Goal: Information Seeking & Learning: Learn about a topic

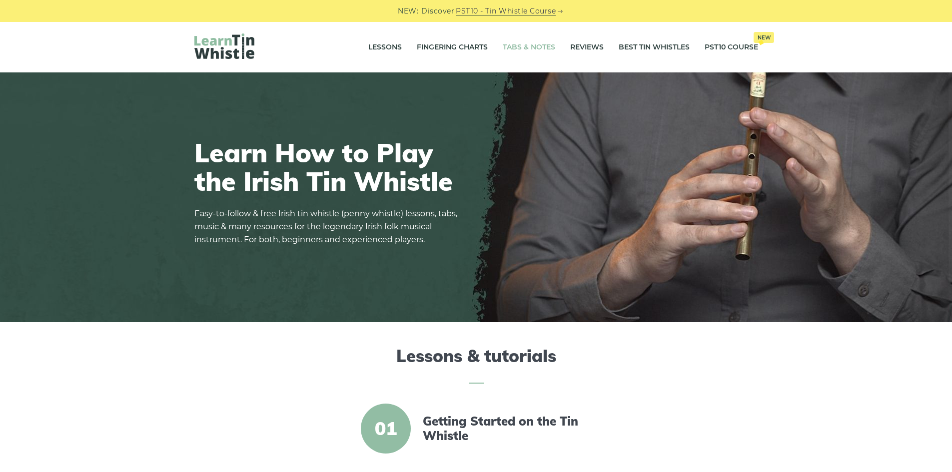
click at [531, 47] on link "Tabs & Notes" at bounding box center [529, 47] width 52 height 25
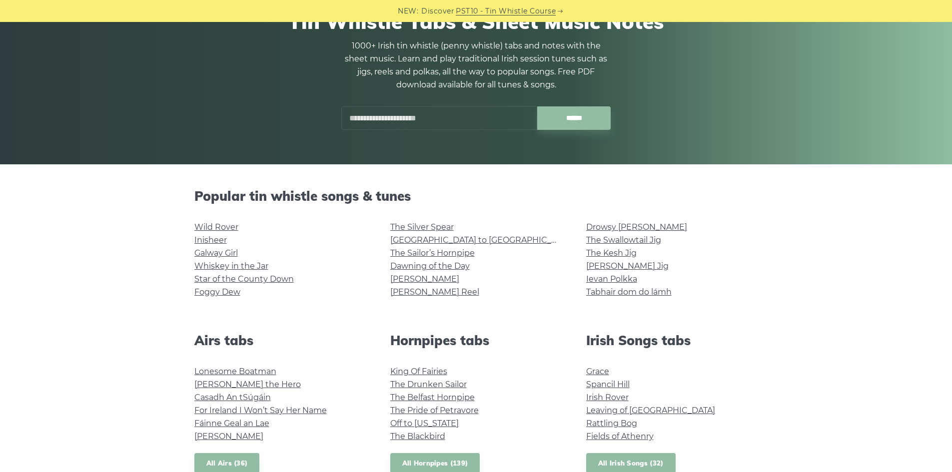
scroll to position [107, 0]
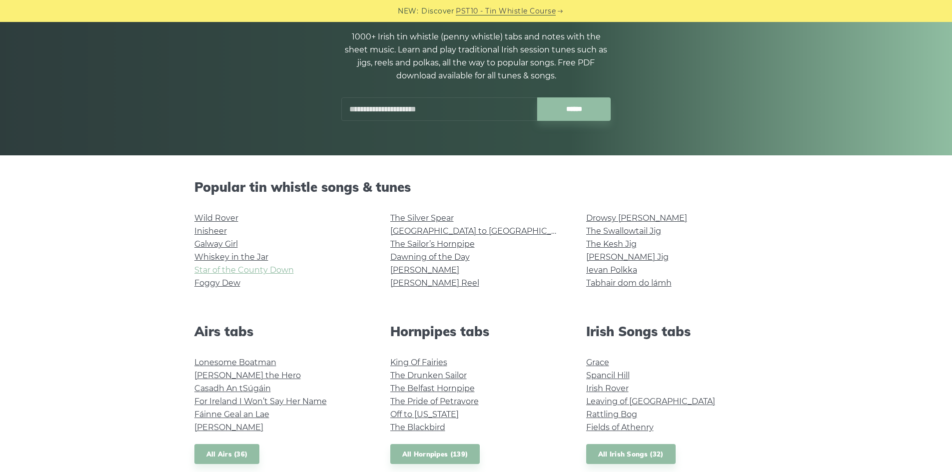
click at [214, 269] on link "Star of the County Down" at bounding box center [243, 269] width 99 height 9
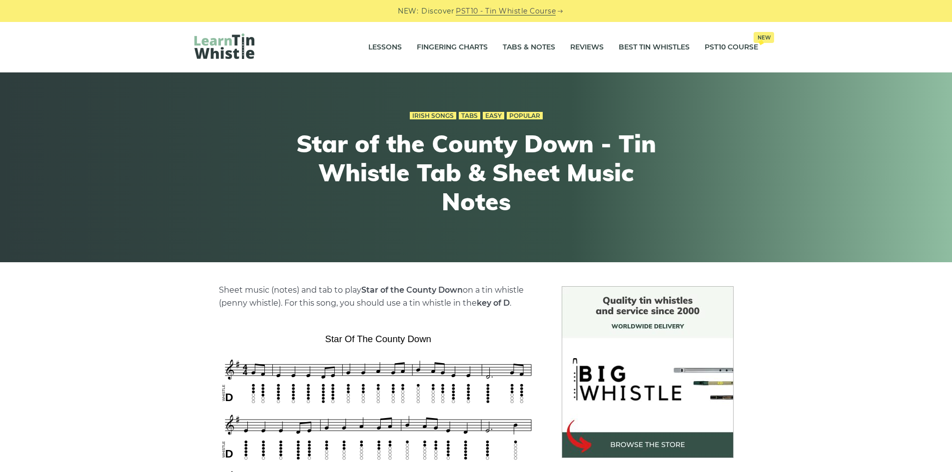
drag, startPoint x: 139, startPoint y: 224, endPoint x: 173, endPoint y: 169, distance: 64.4
click at [509, 51] on link "Tabs & Notes" at bounding box center [529, 47] width 52 height 25
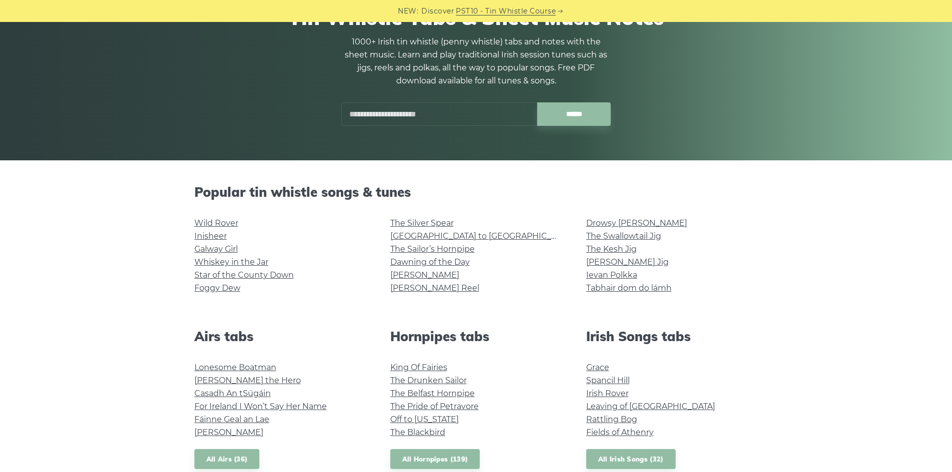
scroll to position [178, 0]
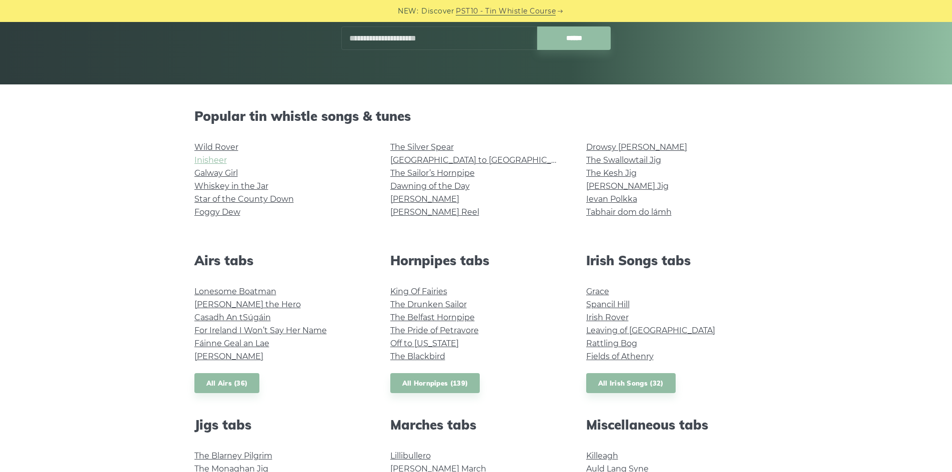
click at [219, 160] on link "Inisheer" at bounding box center [210, 159] width 32 height 9
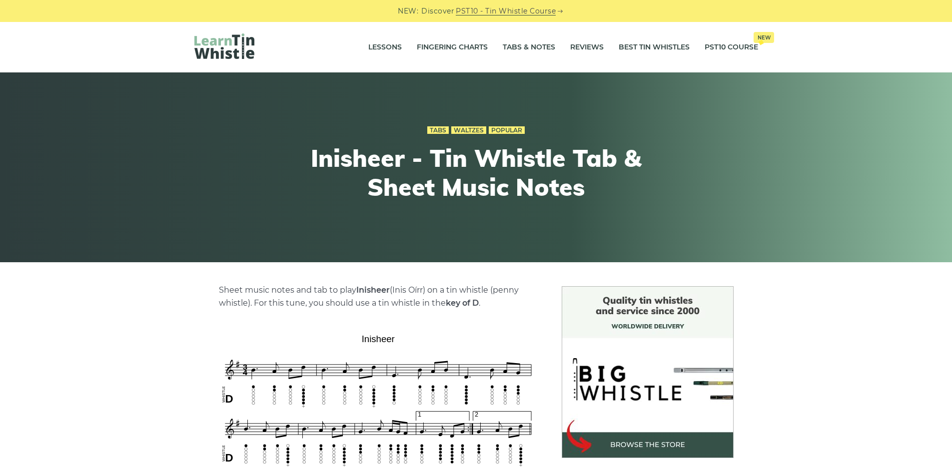
drag, startPoint x: 153, startPoint y: 227, endPoint x: 145, endPoint y: 120, distance: 107.3
click at [532, 49] on link "Tabs & Notes" at bounding box center [529, 47] width 52 height 25
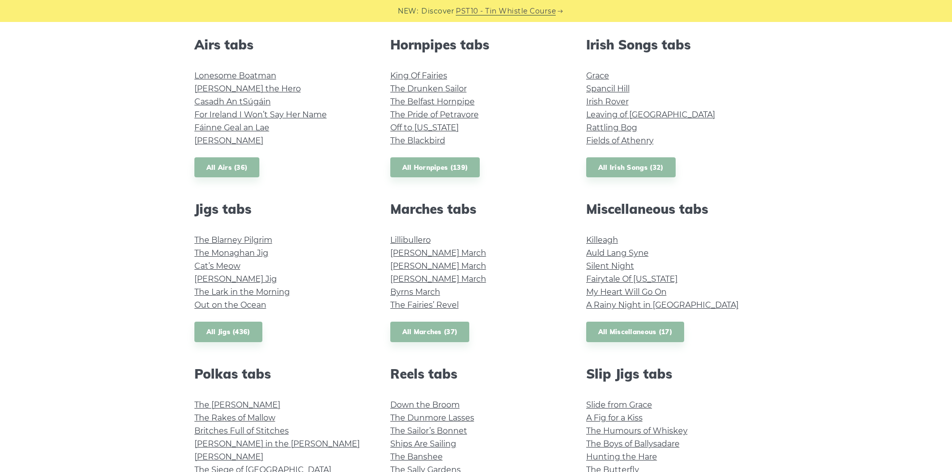
drag, startPoint x: 596, startPoint y: 188, endPoint x: 596, endPoint y: 256, distance: 68.0
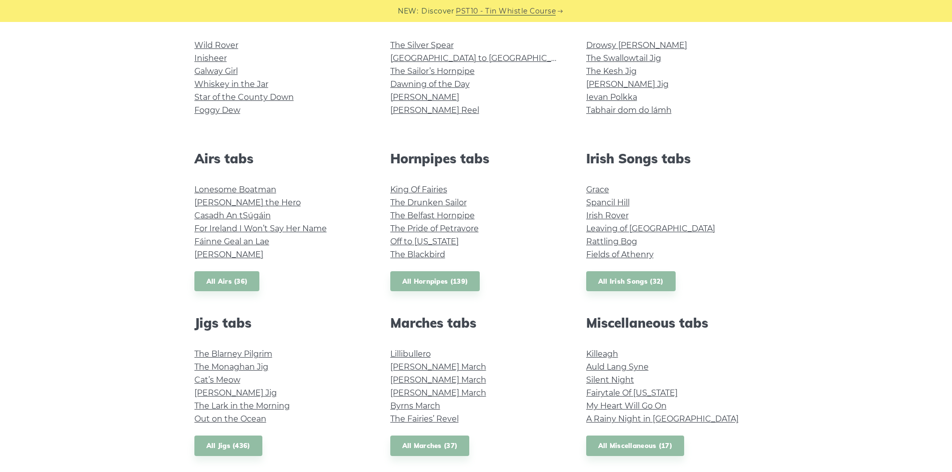
drag, startPoint x: 493, startPoint y: 149, endPoint x: 508, endPoint y: 134, distance: 21.6
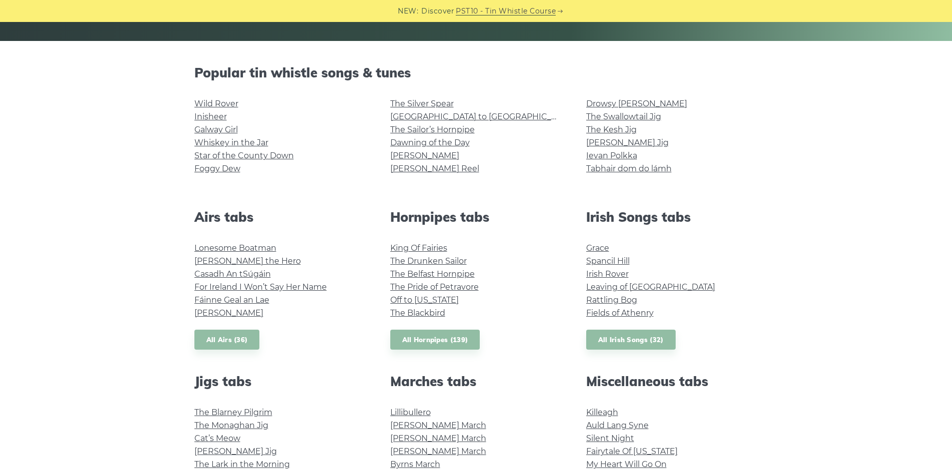
drag, startPoint x: 334, startPoint y: 179, endPoint x: 334, endPoint y: 155, distance: 24.5
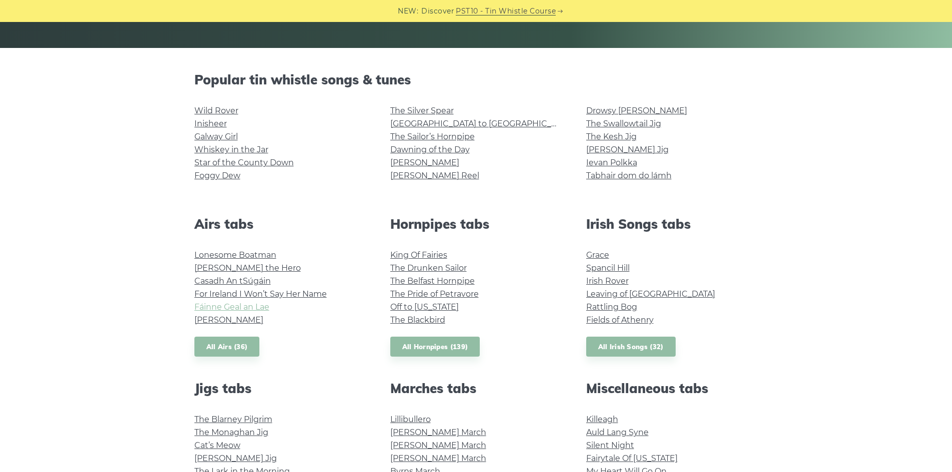
click at [232, 303] on link "Fáinne Geal an Lae" at bounding box center [231, 306] width 75 height 9
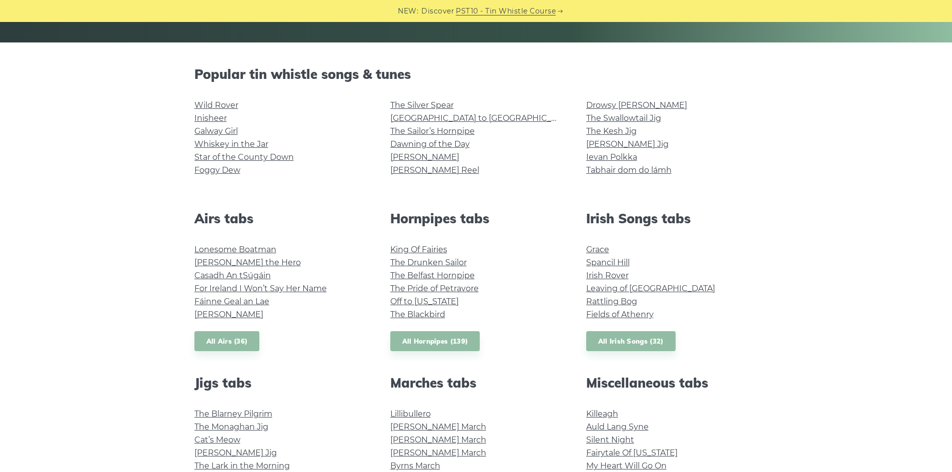
scroll to position [222, 0]
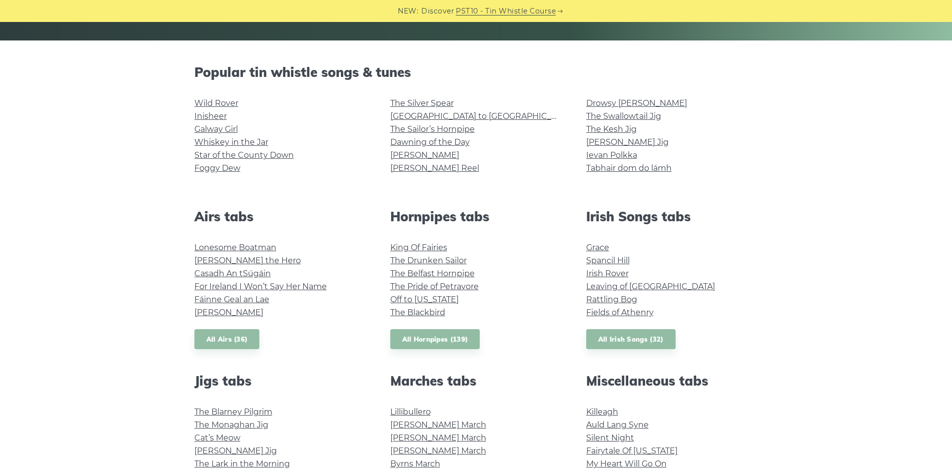
drag, startPoint x: 140, startPoint y: 276, endPoint x: 140, endPoint y: 287, distance: 11.5
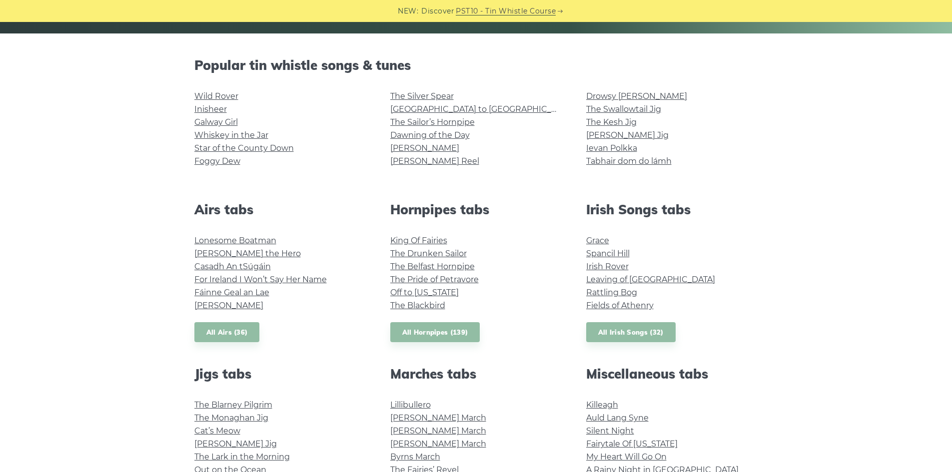
drag, startPoint x: 151, startPoint y: 290, endPoint x: 147, endPoint y: 303, distance: 13.6
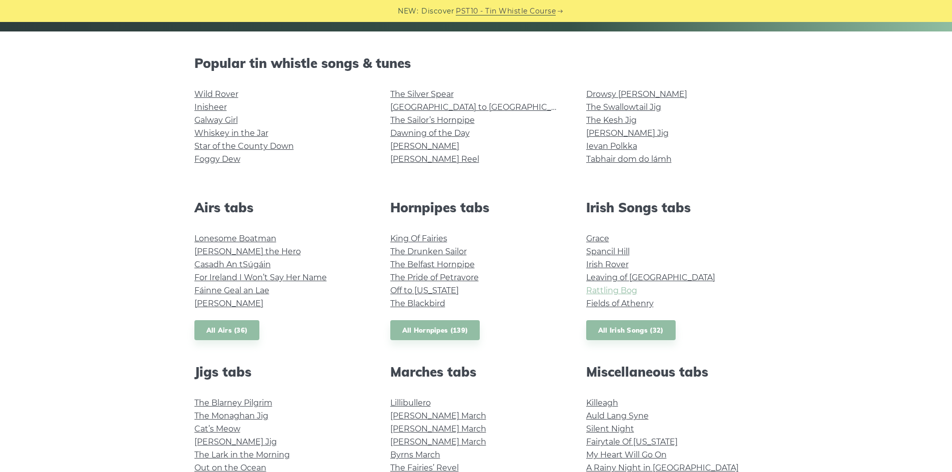
click at [621, 288] on link "Rattling Bog" at bounding box center [611, 290] width 51 height 9
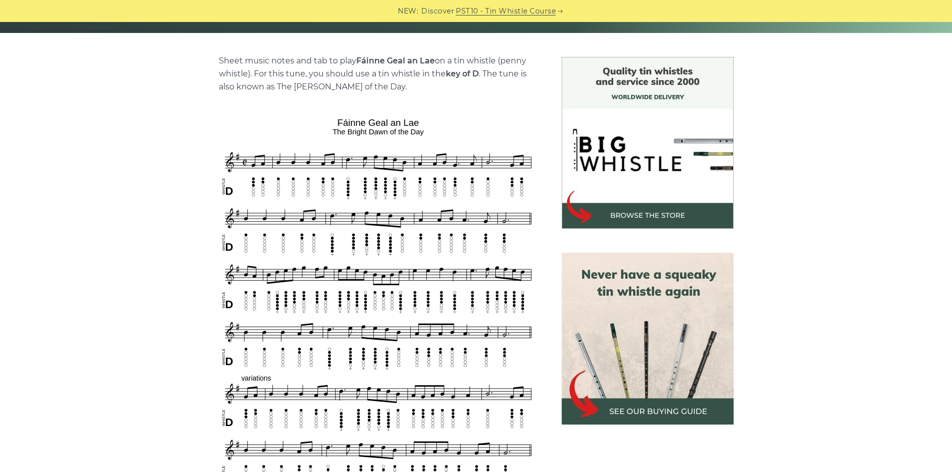
drag, startPoint x: 137, startPoint y: 234, endPoint x: 141, endPoint y: 273, distance: 39.3
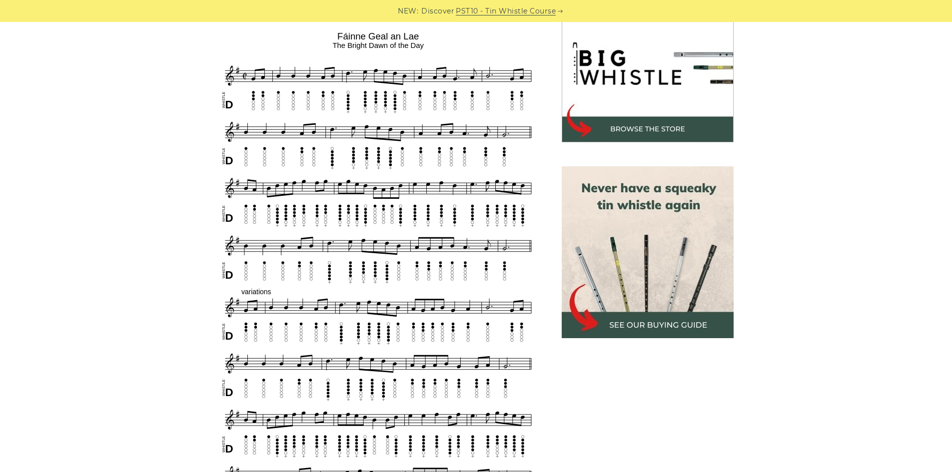
drag, startPoint x: 137, startPoint y: 263, endPoint x: 140, endPoint y: 283, distance: 19.7
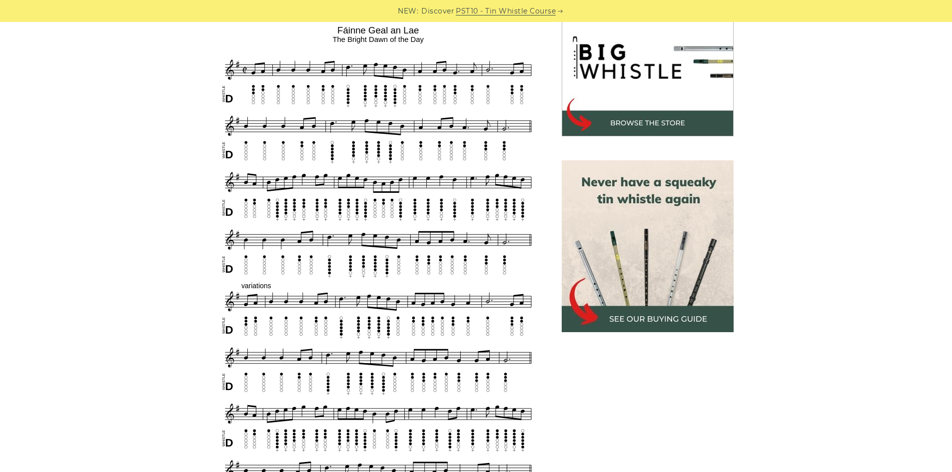
drag, startPoint x: 144, startPoint y: 268, endPoint x: 152, endPoint y: 262, distance: 10.1
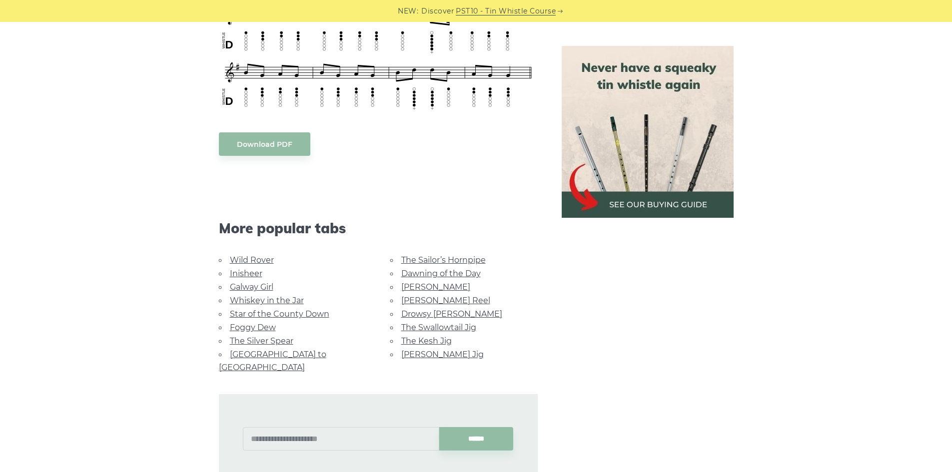
scroll to position [594, 0]
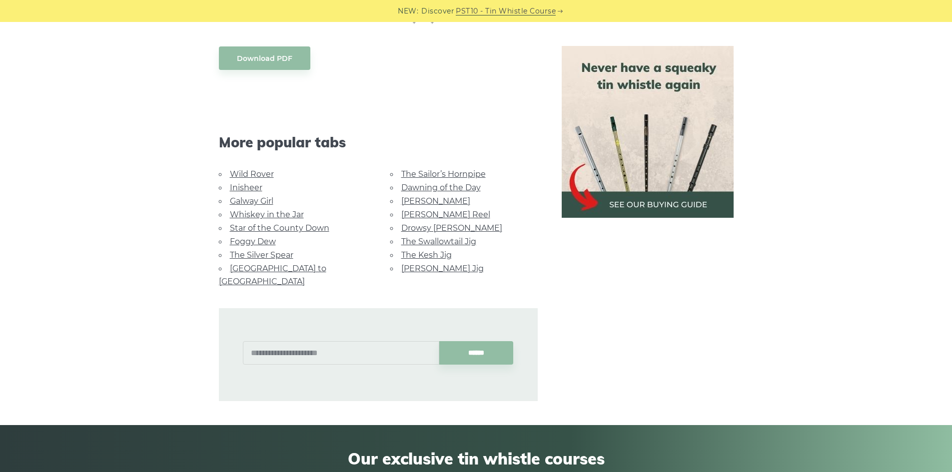
drag, startPoint x: 839, startPoint y: 187, endPoint x: 835, endPoint y: 220, distance: 33.2
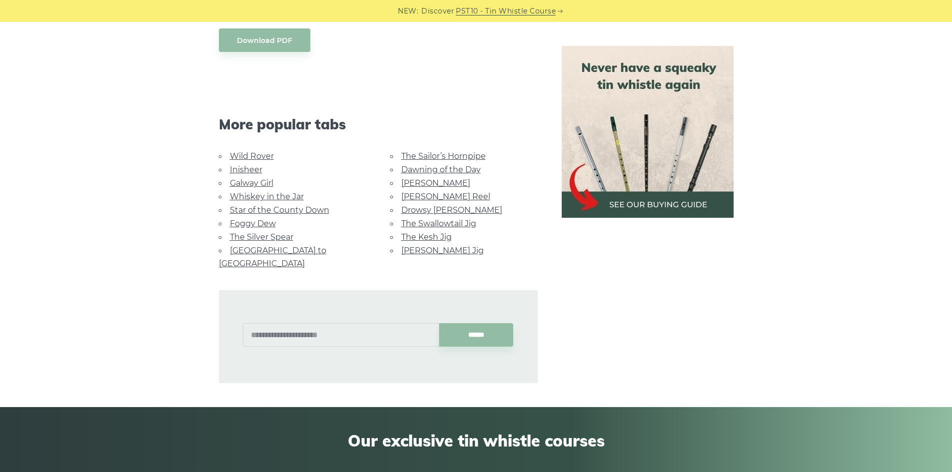
click at [260, 225] on link "Foggy Dew" at bounding box center [253, 223] width 46 height 9
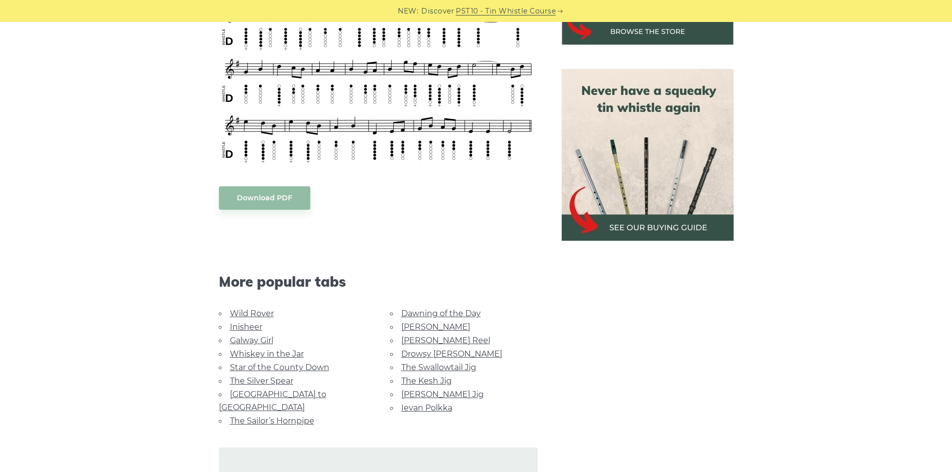
scroll to position [482, 0]
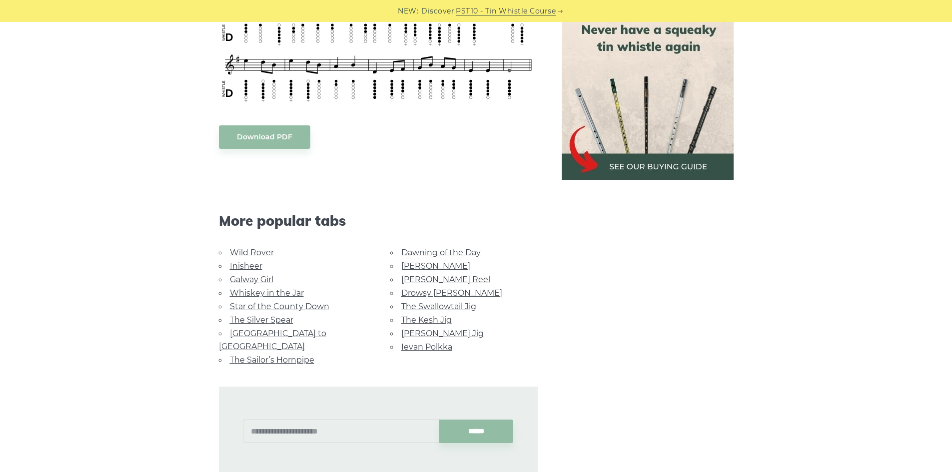
drag, startPoint x: 139, startPoint y: 154, endPoint x: 139, endPoint y: 201, distance: 47.0
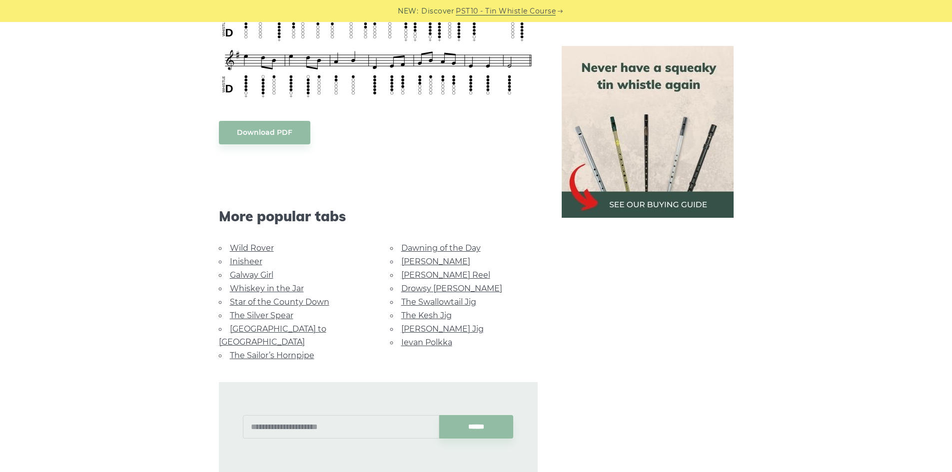
drag, startPoint x: 609, startPoint y: 308, endPoint x: 607, endPoint y: 297, distance: 10.7
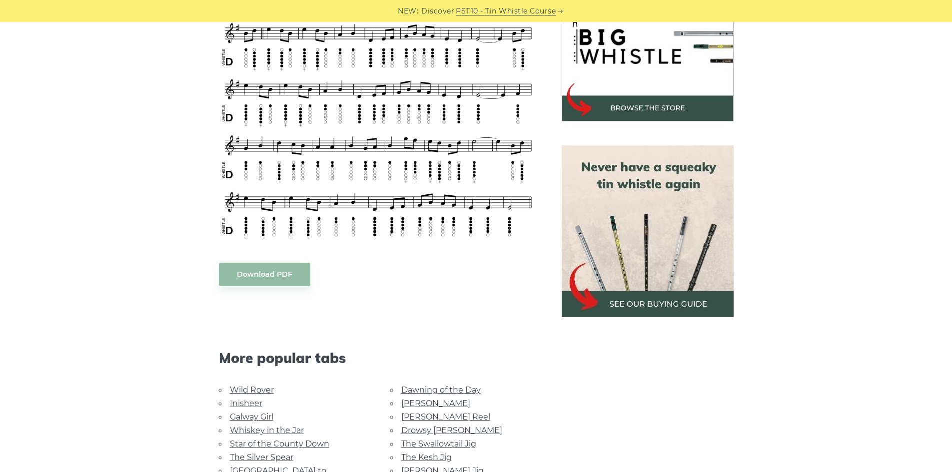
scroll to position [227, 0]
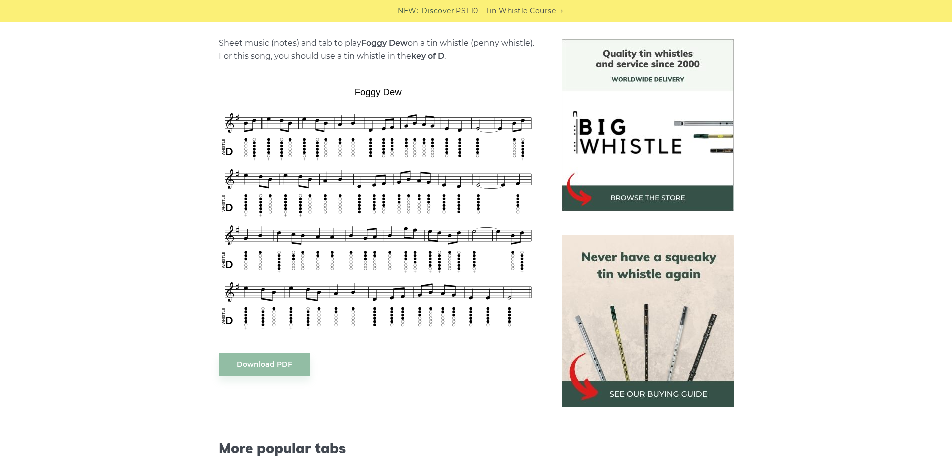
drag, startPoint x: 530, startPoint y: 325, endPoint x: 522, endPoint y: 260, distance: 65.0
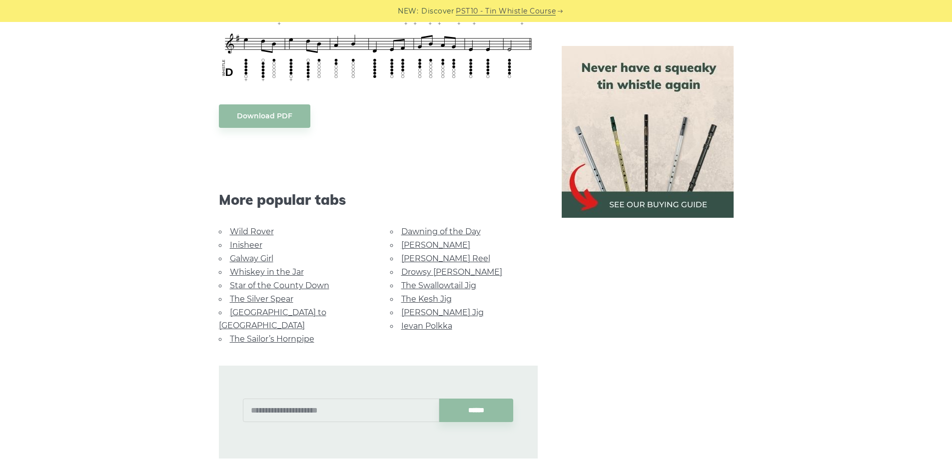
scroll to position [589, 0]
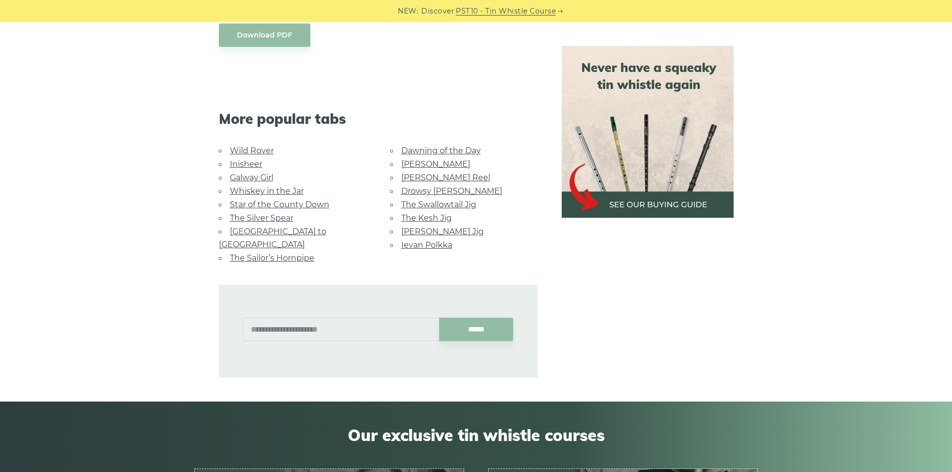
drag, startPoint x: 826, startPoint y: 203, endPoint x: 815, endPoint y: 244, distance: 42.3
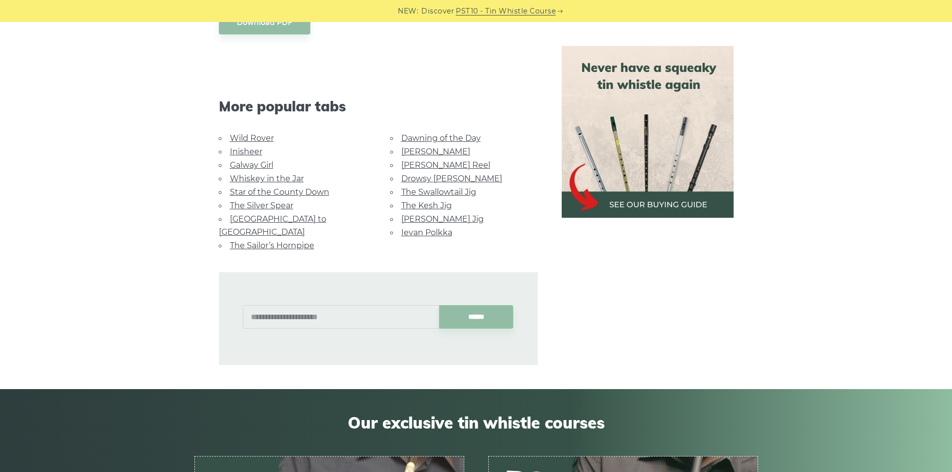
click at [434, 234] on link "Ievan Polkka" at bounding box center [426, 232] width 51 height 9
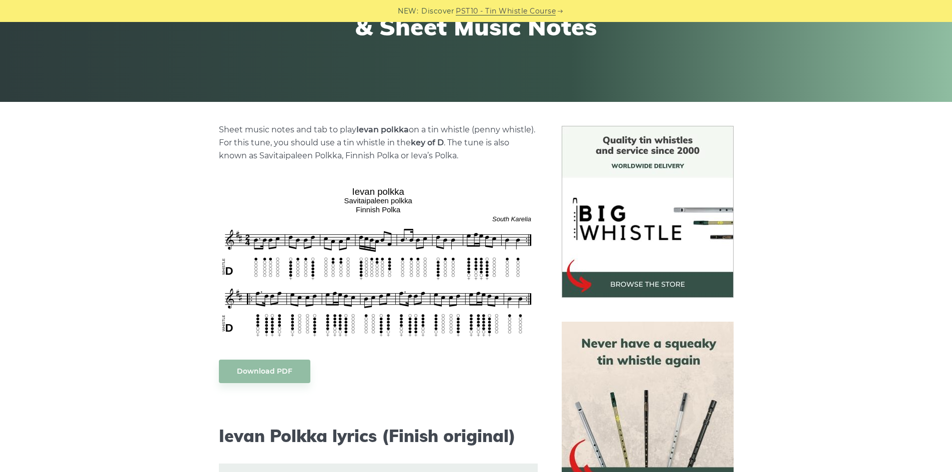
drag, startPoint x: 506, startPoint y: 294, endPoint x: 495, endPoint y: 316, distance: 23.9
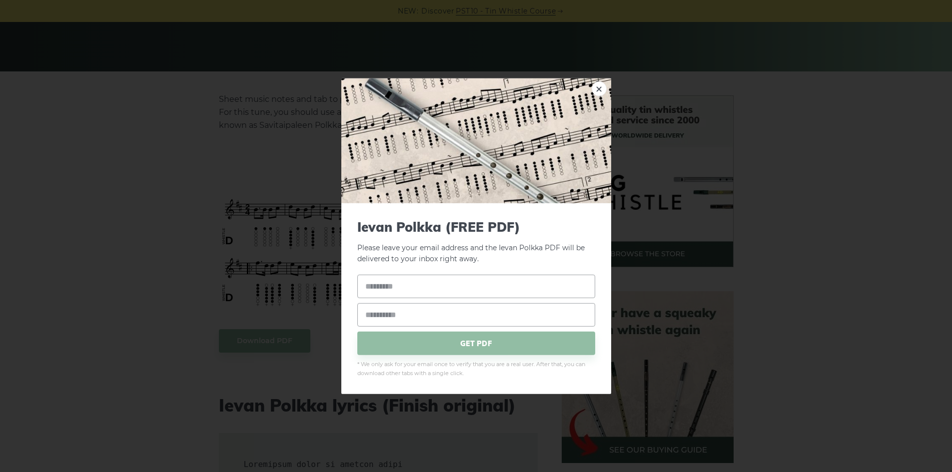
drag, startPoint x: 285, startPoint y: 260, endPoint x: 242, endPoint y: 292, distance: 53.3
click at [595, 85] on link "×" at bounding box center [599, 88] width 15 height 15
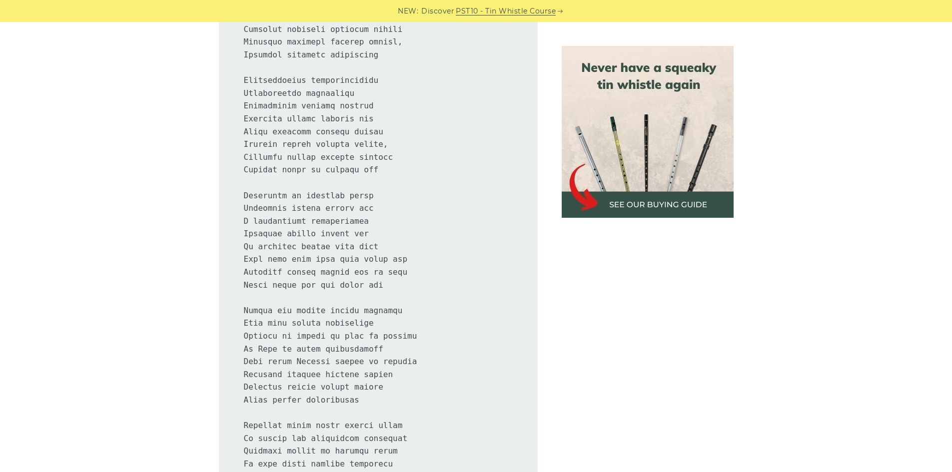
drag, startPoint x: 156, startPoint y: 197, endPoint x: 132, endPoint y: 272, distance: 78.4
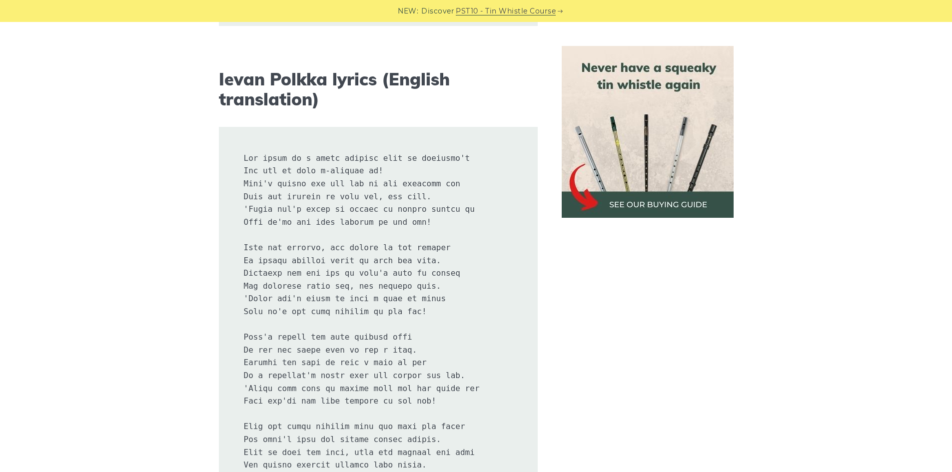
drag, startPoint x: 148, startPoint y: 267, endPoint x: 147, endPoint y: 329, distance: 61.5
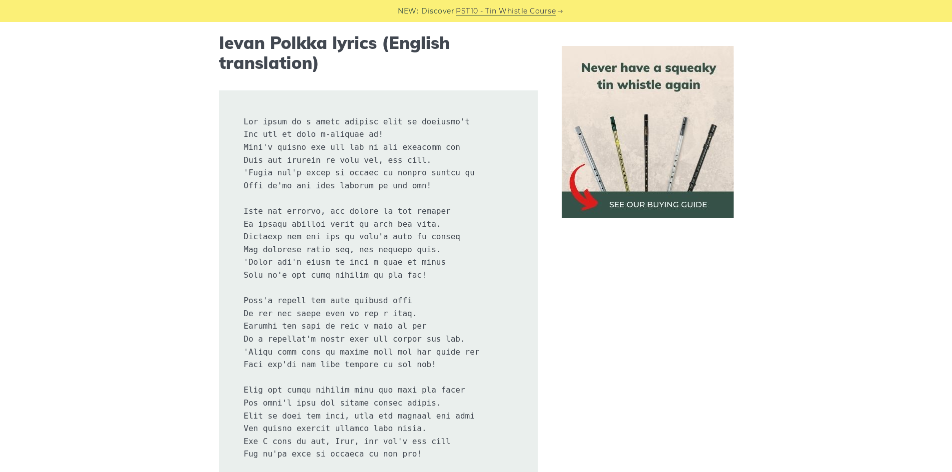
drag, startPoint x: 149, startPoint y: 294, endPoint x: 147, endPoint y: 304, distance: 10.2
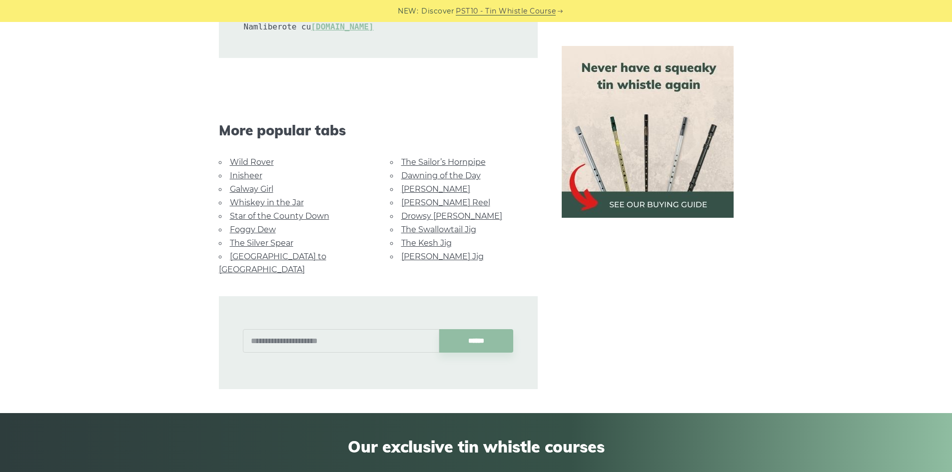
drag, startPoint x: 150, startPoint y: 288, endPoint x: 151, endPoint y: 365, distance: 77.0
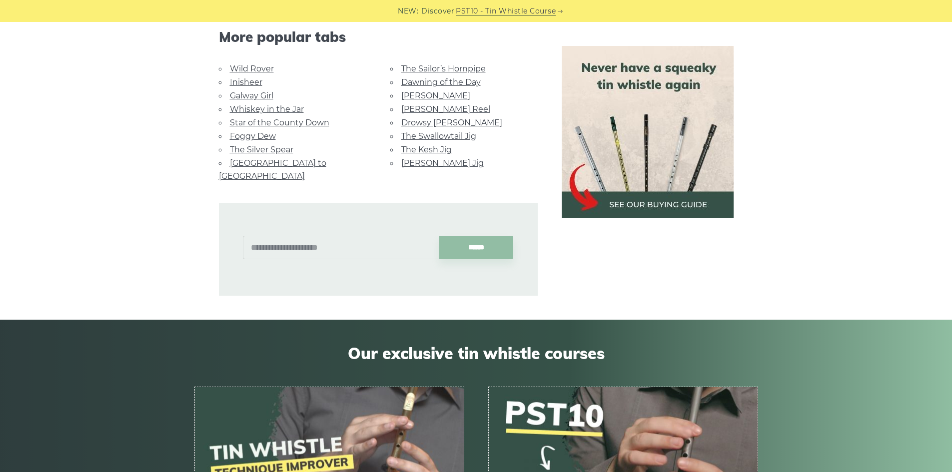
click at [418, 106] on link "[PERSON_NAME] Reel" at bounding box center [445, 108] width 89 height 9
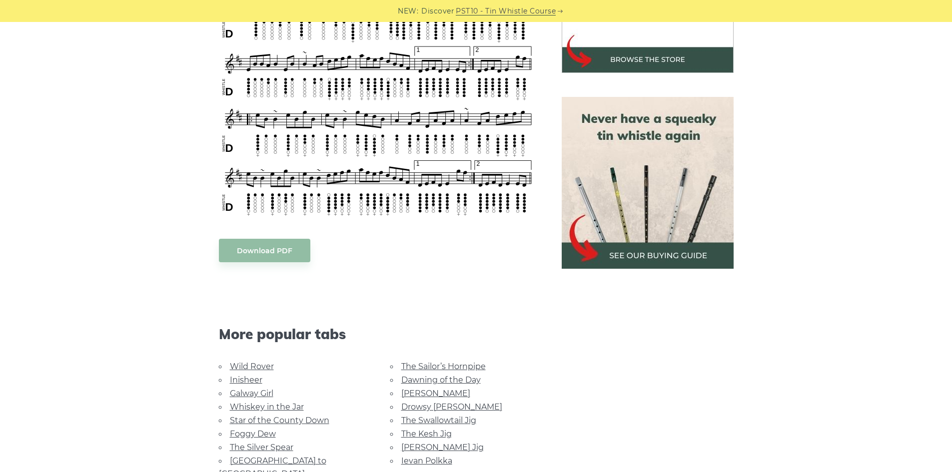
drag, startPoint x: 70, startPoint y: 284, endPoint x: 69, endPoint y: 290, distance: 6.1
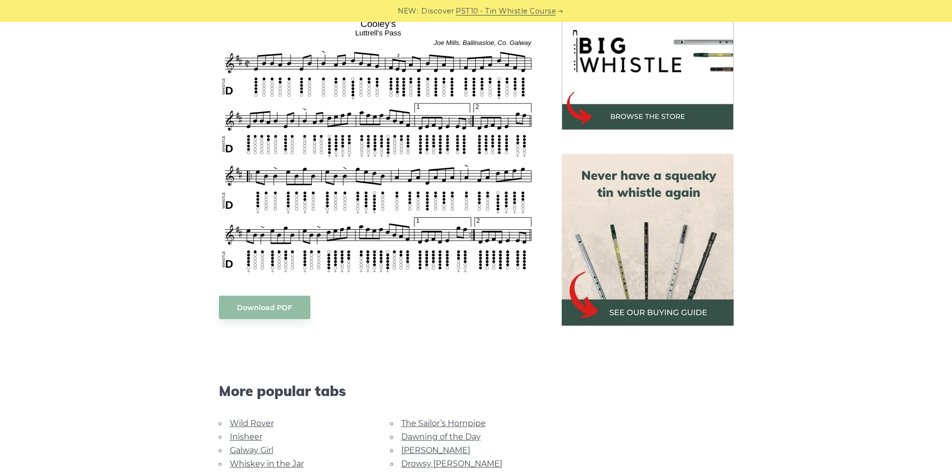
drag, startPoint x: 102, startPoint y: 212, endPoint x: 104, endPoint y: 194, distance: 18.1
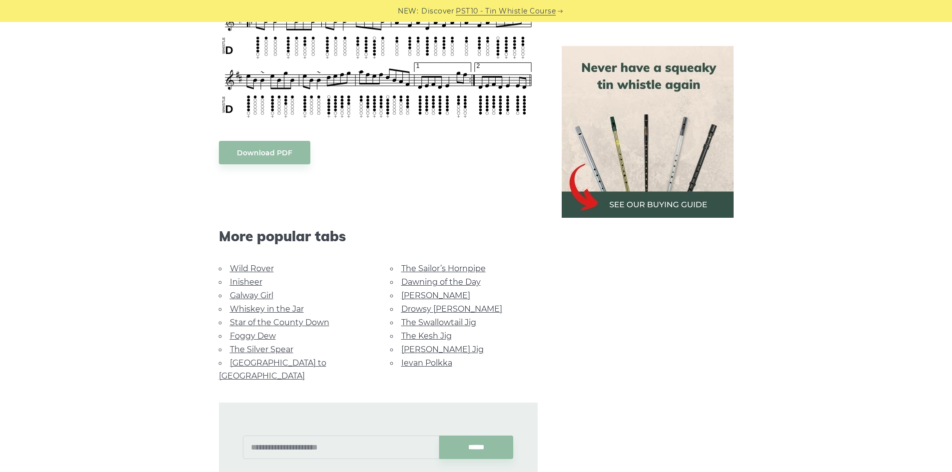
drag, startPoint x: 111, startPoint y: 206, endPoint x: 111, endPoint y: 257, distance: 51.0
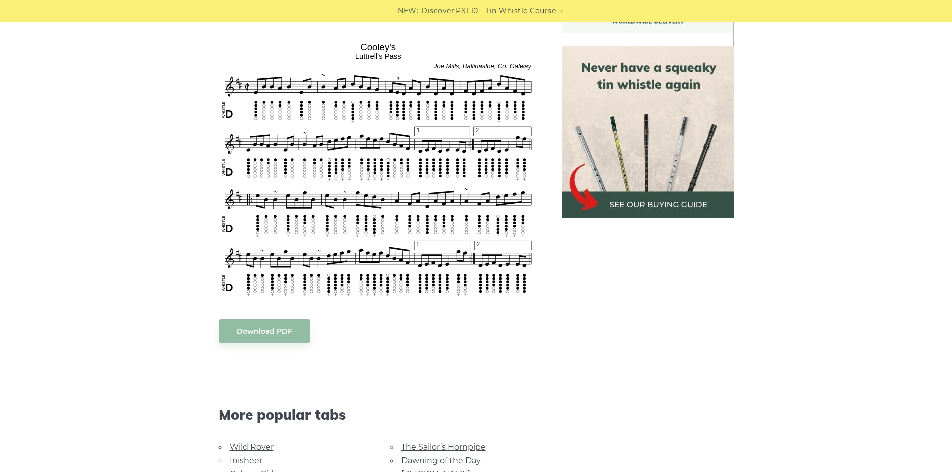
scroll to position [0, 0]
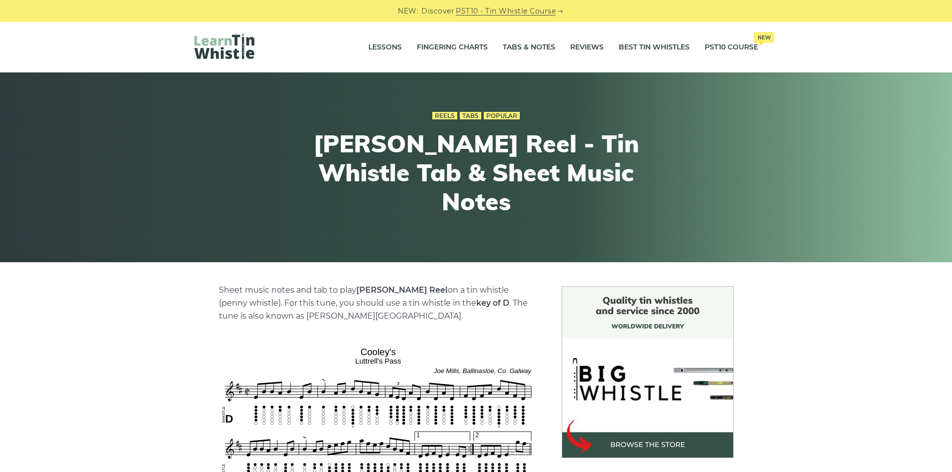
drag, startPoint x: 261, startPoint y: 266, endPoint x: 306, endPoint y: 81, distance: 190.4
click at [540, 51] on link "Tabs & Notes" at bounding box center [529, 47] width 52 height 25
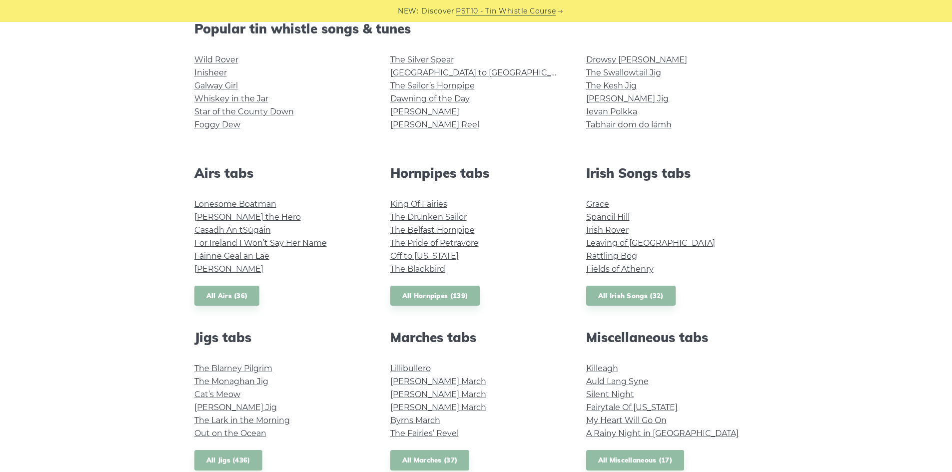
scroll to position [313, 0]
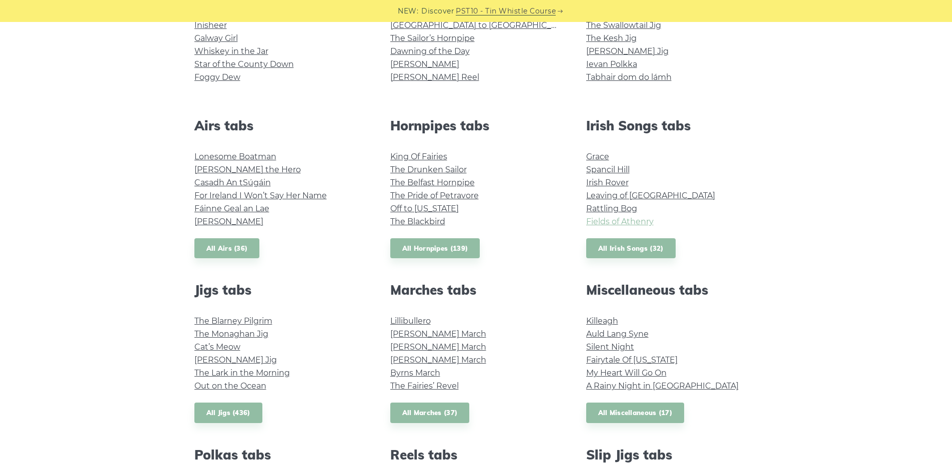
click at [587, 220] on link "Fields of Athenry" at bounding box center [619, 221] width 67 height 9
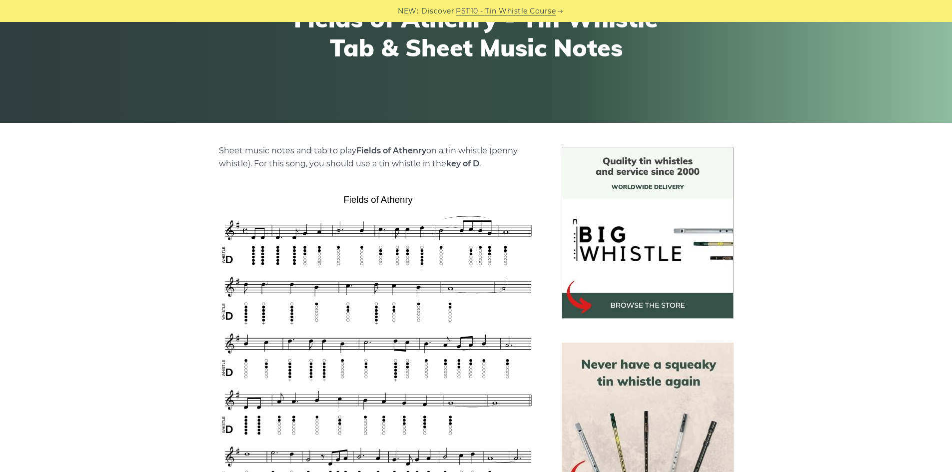
scroll to position [177, 0]
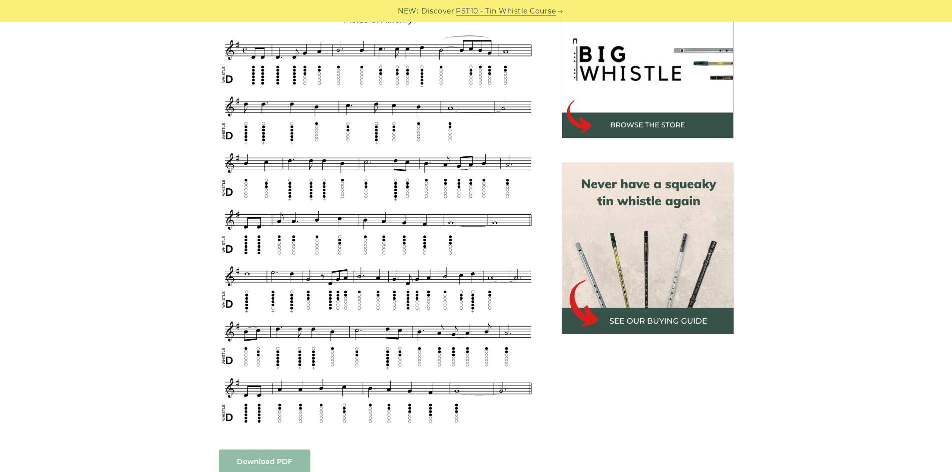
drag, startPoint x: 824, startPoint y: 241, endPoint x: 821, endPoint y: 218, distance: 23.1
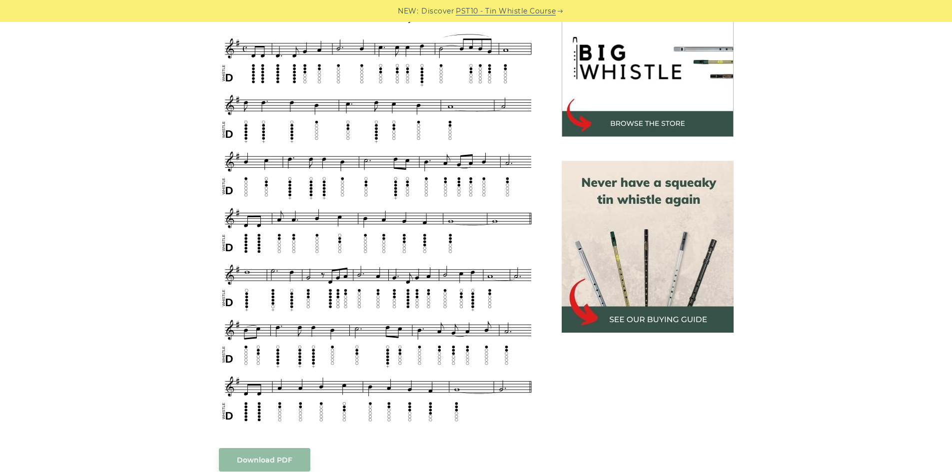
drag, startPoint x: 822, startPoint y: 217, endPoint x: 829, endPoint y: 193, distance: 25.5
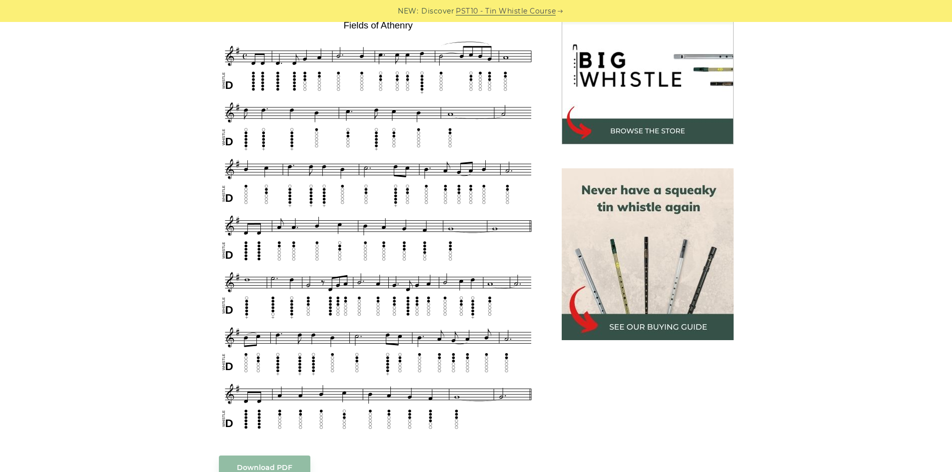
scroll to position [313, 0]
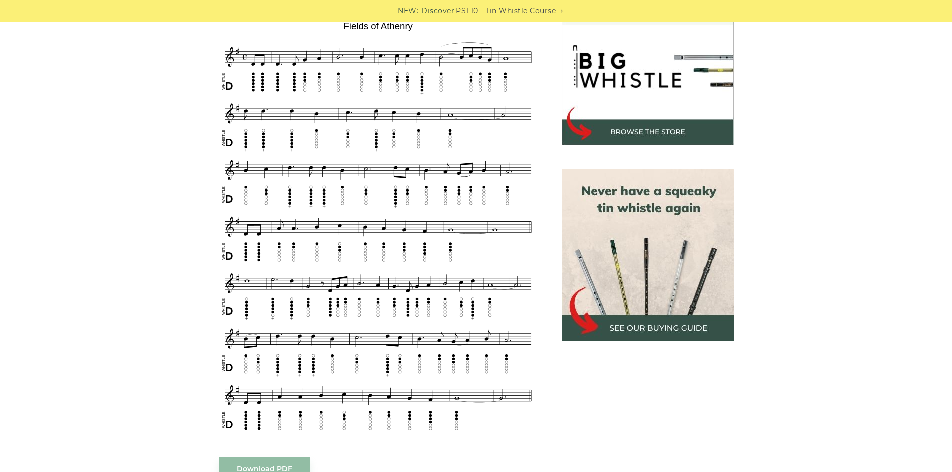
drag, startPoint x: 750, startPoint y: 219, endPoint x: 778, endPoint y: 185, distance: 44.4
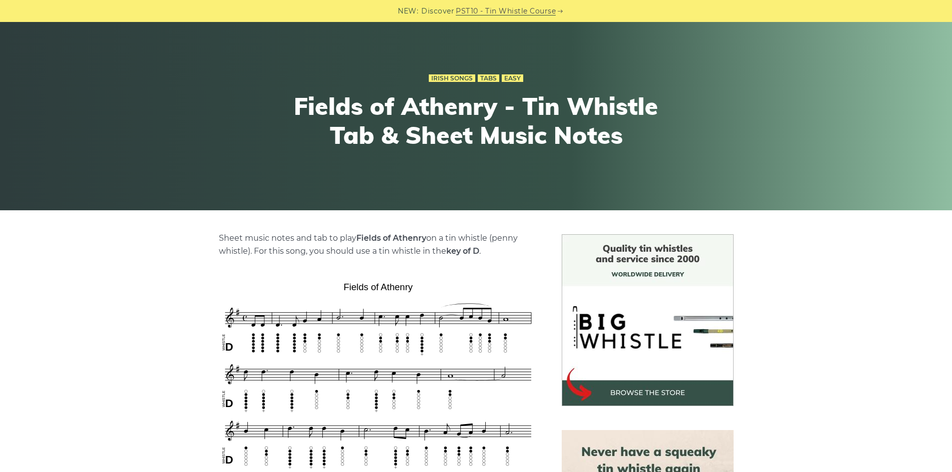
scroll to position [0, 0]
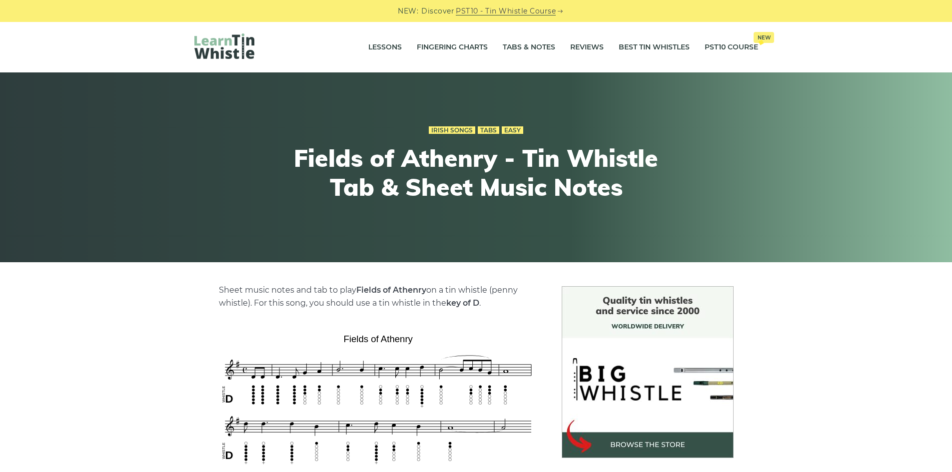
drag, startPoint x: 781, startPoint y: 177, endPoint x: 785, endPoint y: 52, distance: 125.6
click at [523, 49] on link "Tabs & Notes" at bounding box center [529, 47] width 52 height 25
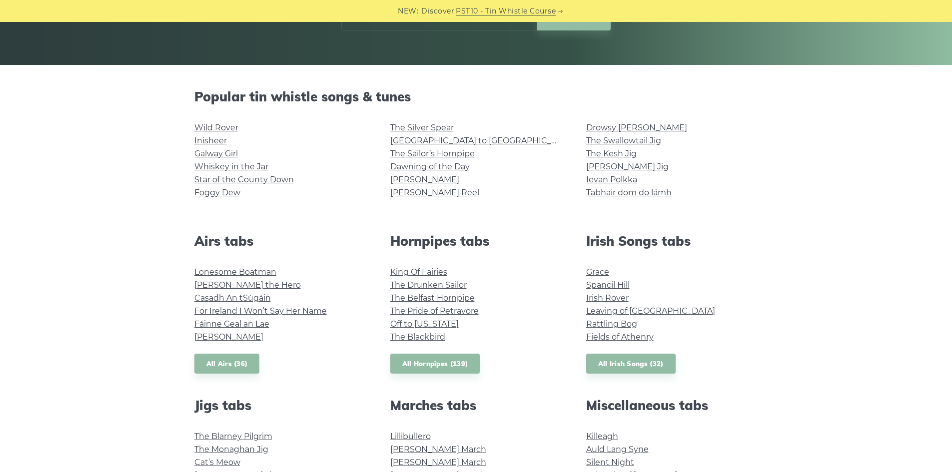
drag, startPoint x: 652, startPoint y: 276, endPoint x: 652, endPoint y: 296, distance: 20.0
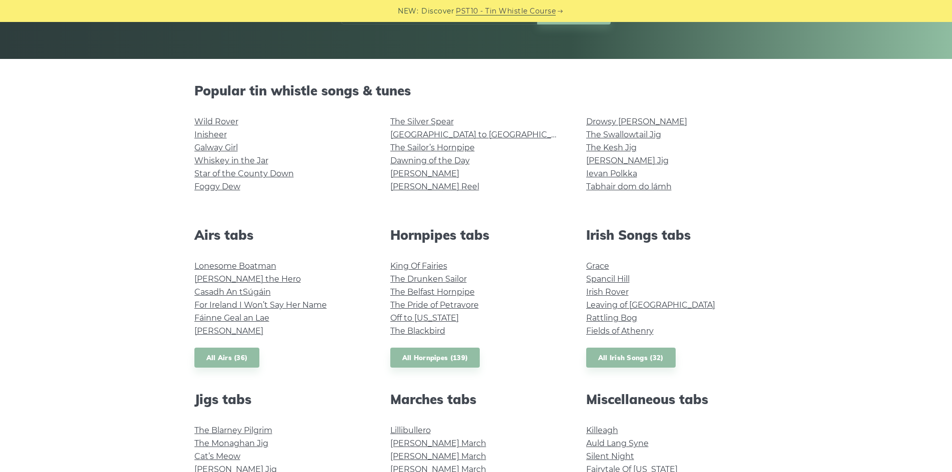
scroll to position [207, 0]
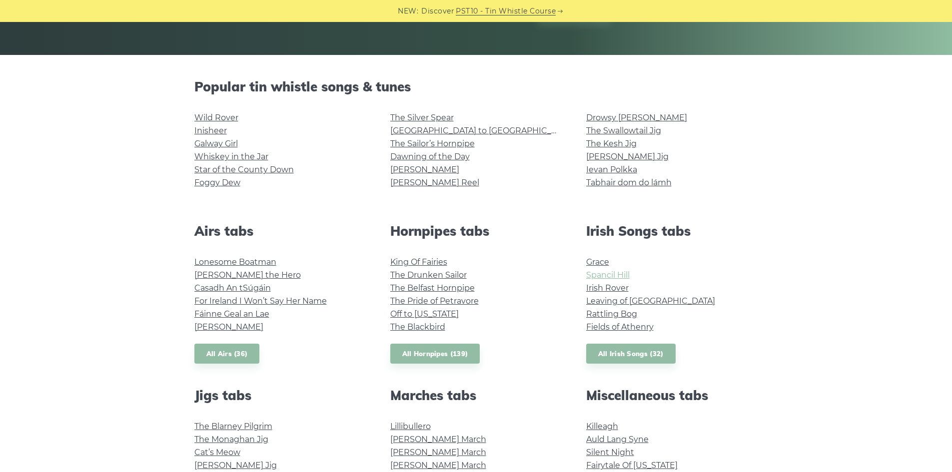
click at [609, 272] on link "Spancil Hill" at bounding box center [607, 274] width 43 height 9
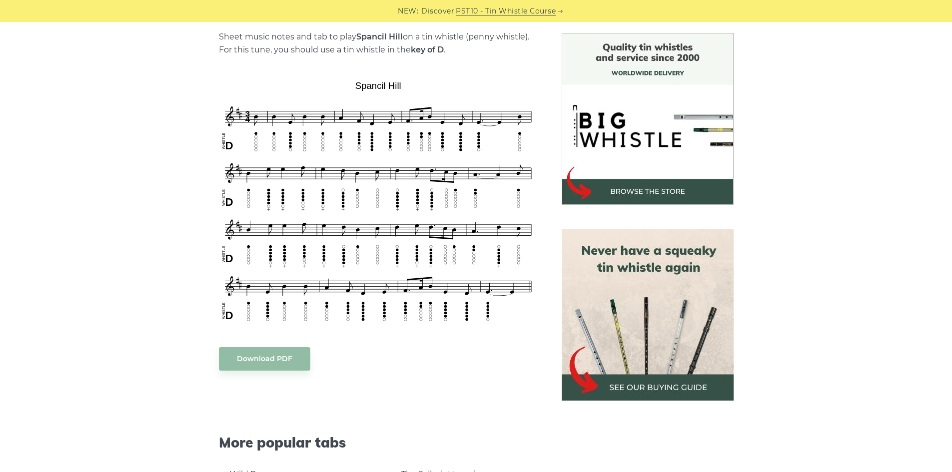
scroll to position [258, 0]
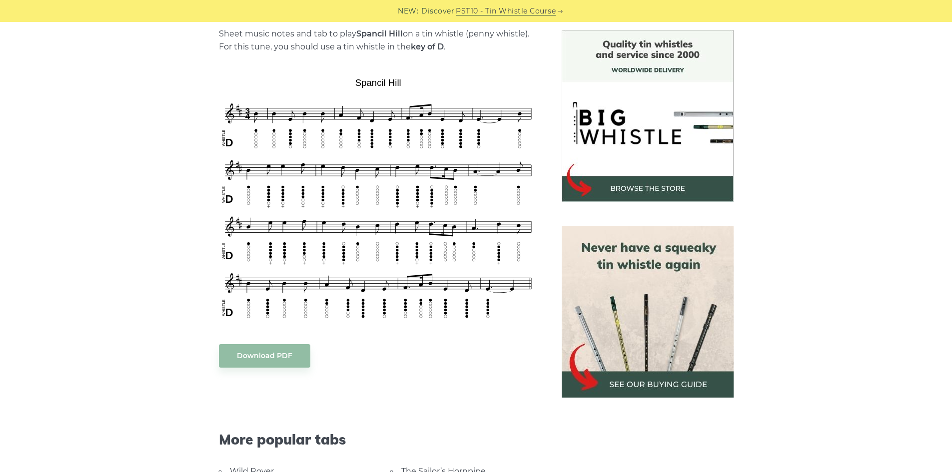
drag, startPoint x: 789, startPoint y: 259, endPoint x: 783, endPoint y: 260, distance: 5.6
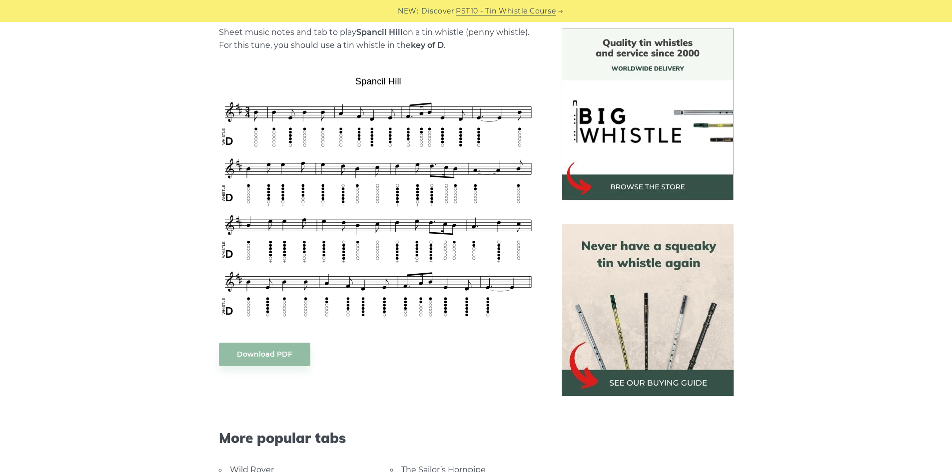
drag, startPoint x: 827, startPoint y: 179, endPoint x: 816, endPoint y: 182, distance: 11.4
click at [816, 182] on div "Sheet music notes and tab to play Spancil Hill on a tin whistle (penny whistle)…" at bounding box center [476, 362] width 952 height 669
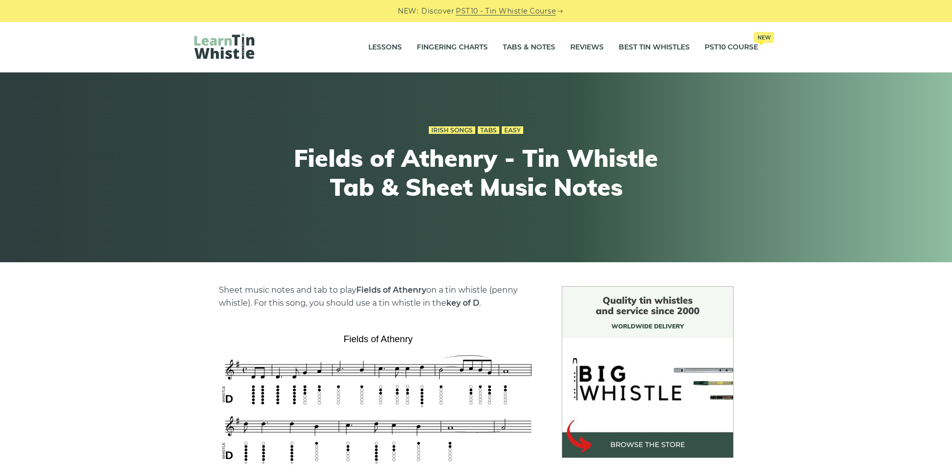
drag, startPoint x: 787, startPoint y: 272, endPoint x: 807, endPoint y: 299, distance: 33.6
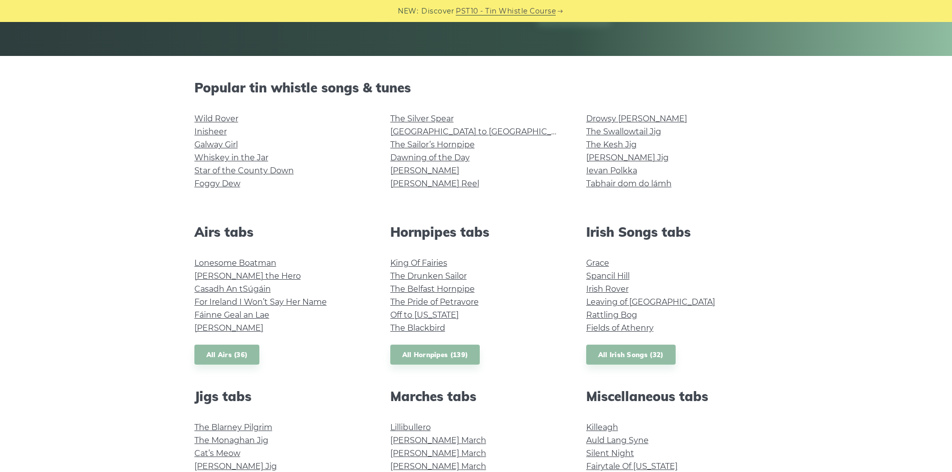
scroll to position [205, 0]
drag, startPoint x: 0, startPoint y: 0, endPoint x: 808, endPoint y: 278, distance: 854.4
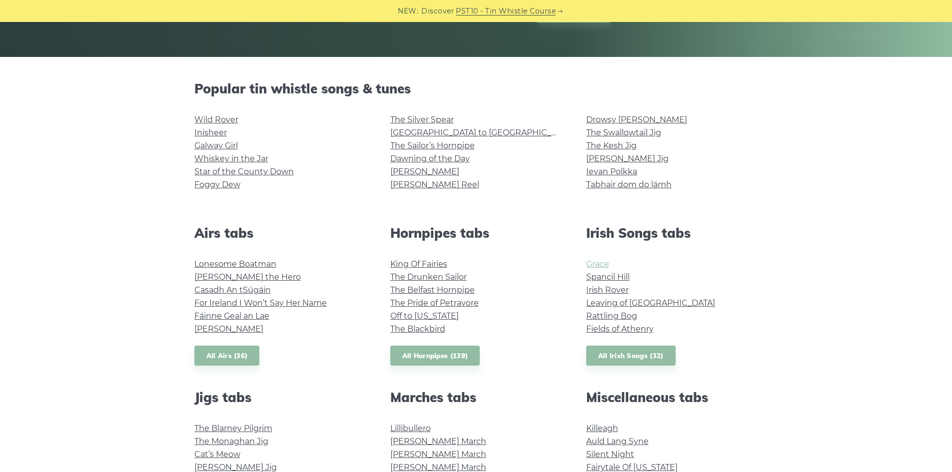
click at [606, 261] on link "Grace" at bounding box center [597, 263] width 23 height 9
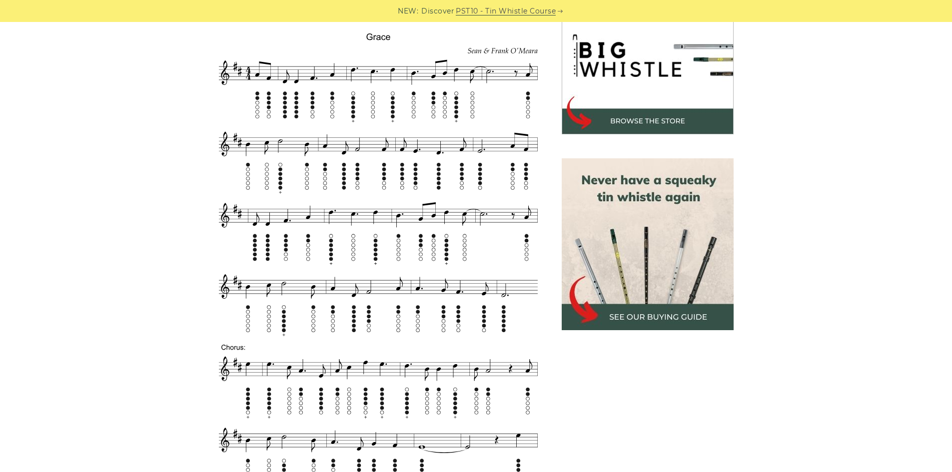
scroll to position [326, 0]
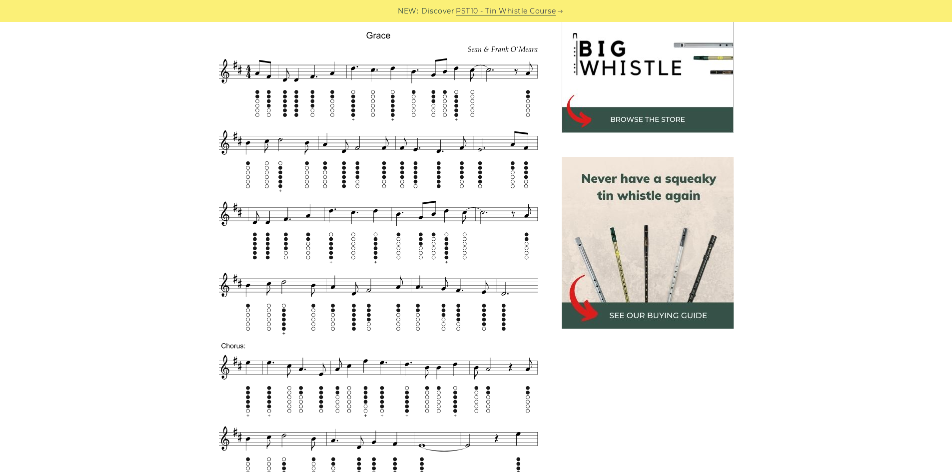
drag, startPoint x: 818, startPoint y: 252, endPoint x: 818, endPoint y: 265, distance: 13.0
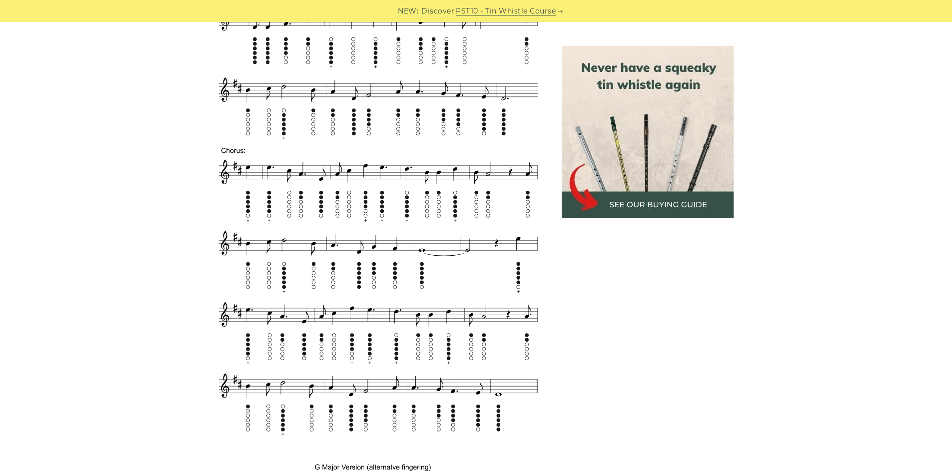
scroll to position [530, 0]
